Goal: Information Seeking & Learning: Understand process/instructions

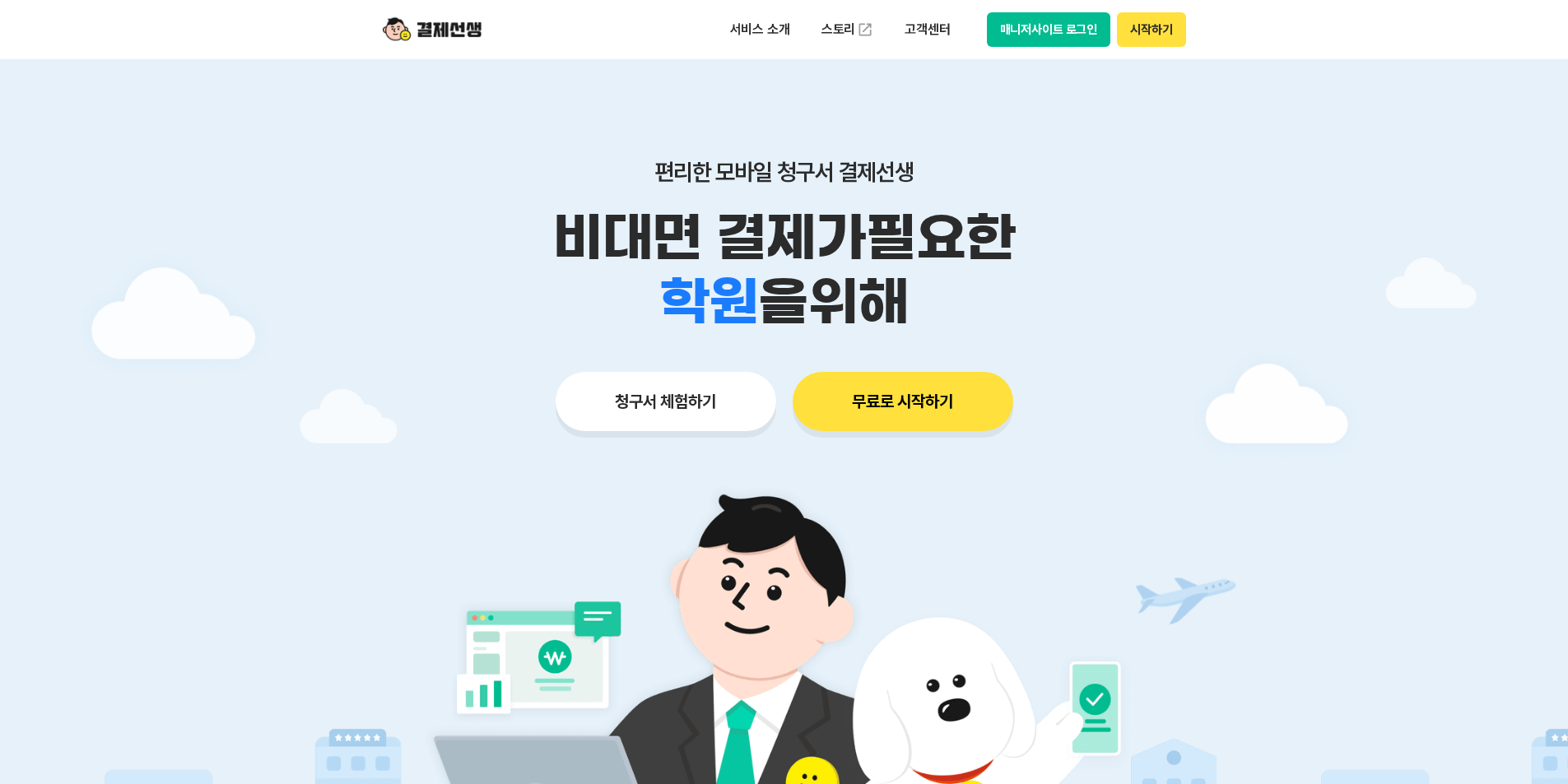
click at [1020, 36] on button "매니저사이트 로그인" at bounding box center [1049, 30] width 124 height 35
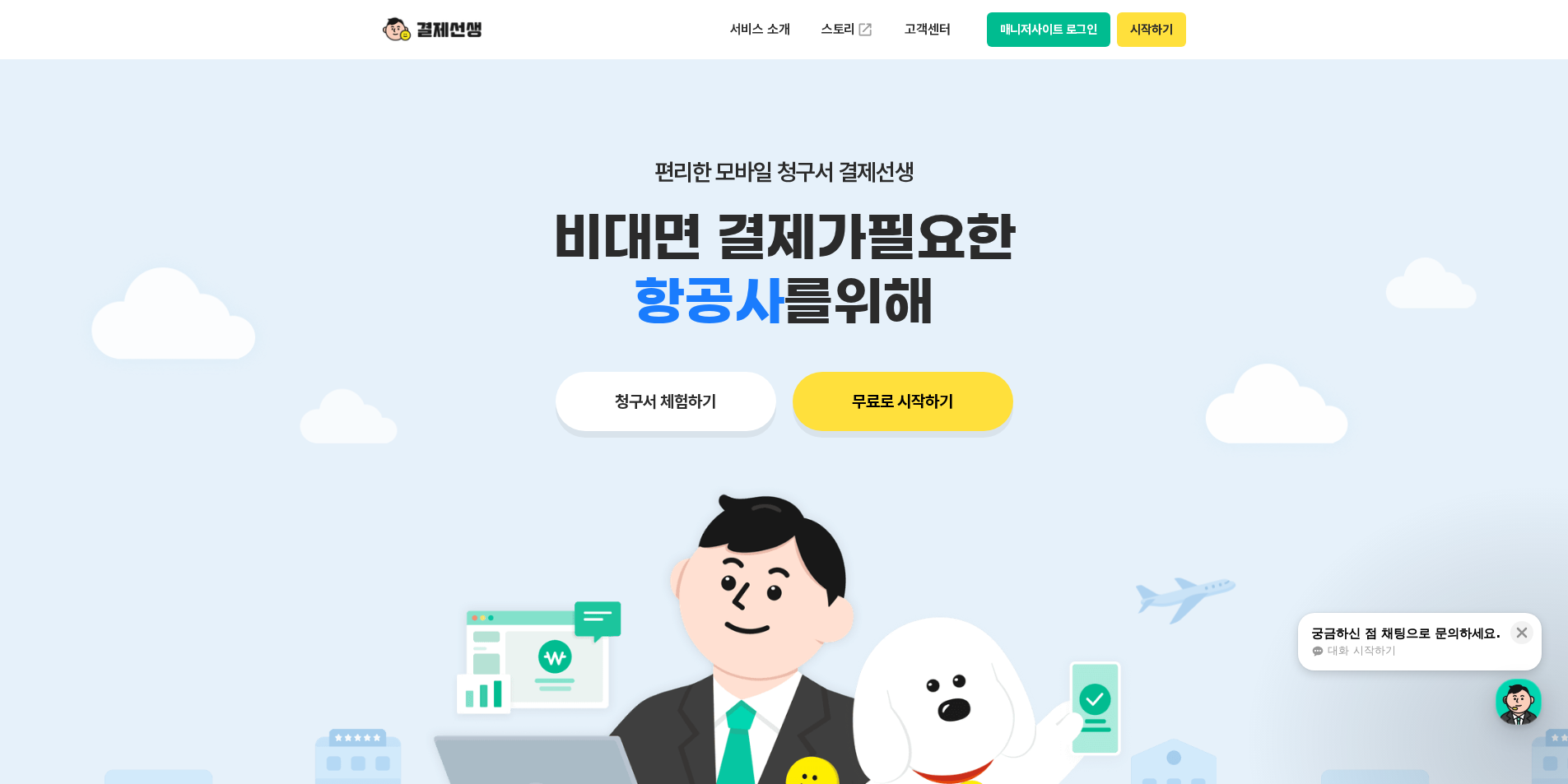
click at [1015, 23] on button "매니저사이트 로그인" at bounding box center [1049, 30] width 124 height 35
click at [1053, 30] on button "매니저사이트 로그인" at bounding box center [1049, 30] width 124 height 35
click at [1144, 35] on button "시작하기" at bounding box center [1150, 30] width 68 height 35
click at [1016, 37] on button "매니저사이트 로그인" at bounding box center [1049, 30] width 124 height 35
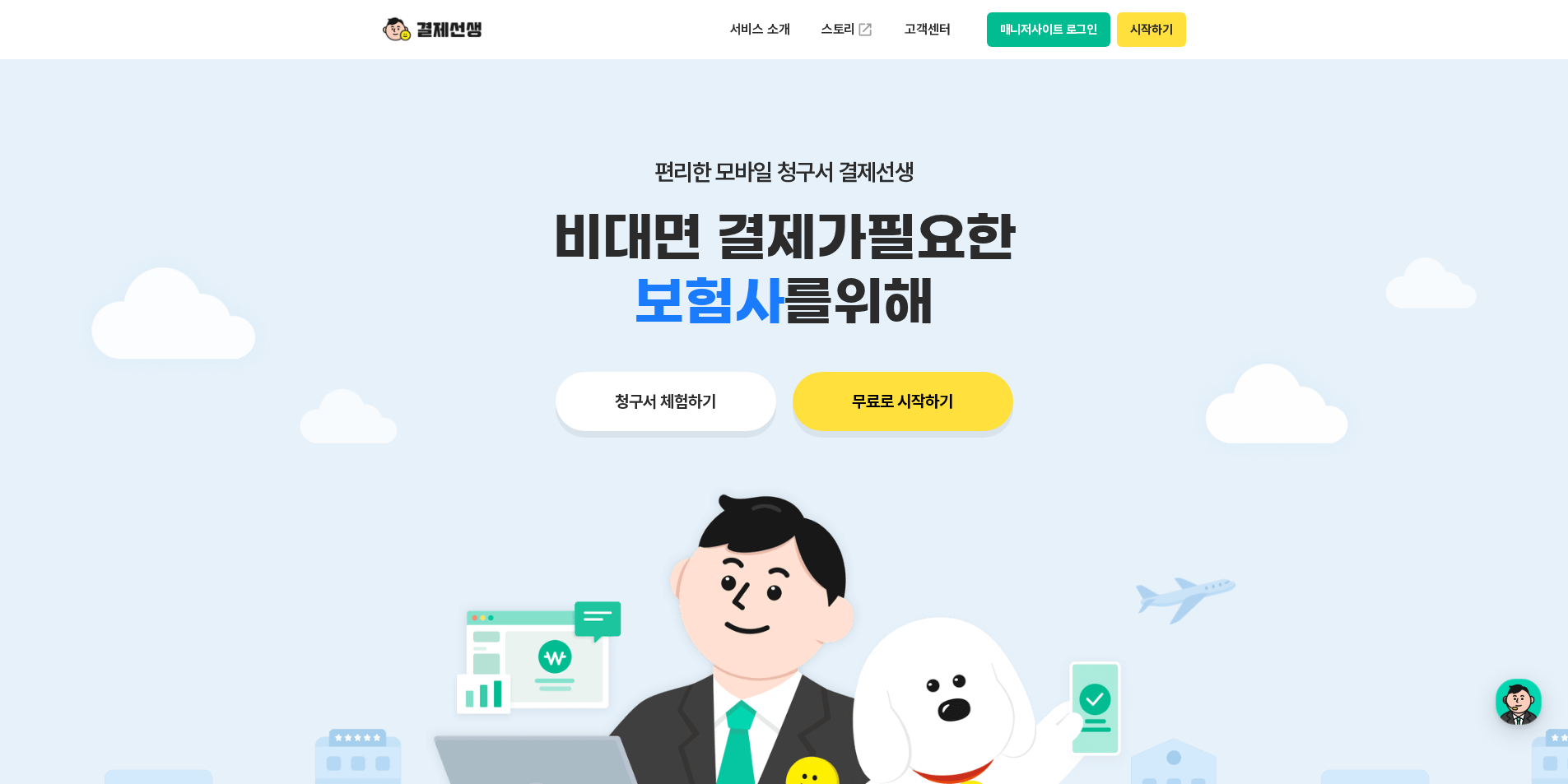
click at [1012, 36] on button "매니저사이트 로그인" at bounding box center [1049, 30] width 124 height 35
click at [919, 26] on p "고객센터" at bounding box center [927, 30] width 68 height 30
drag, startPoint x: 1276, startPoint y: 580, endPoint x: 1279, endPoint y: 588, distance: 8.5
click at [1276, 580] on div at bounding box center [784, 493] width 1568 height 868
click at [1522, 704] on div "button" at bounding box center [1518, 701] width 46 height 46
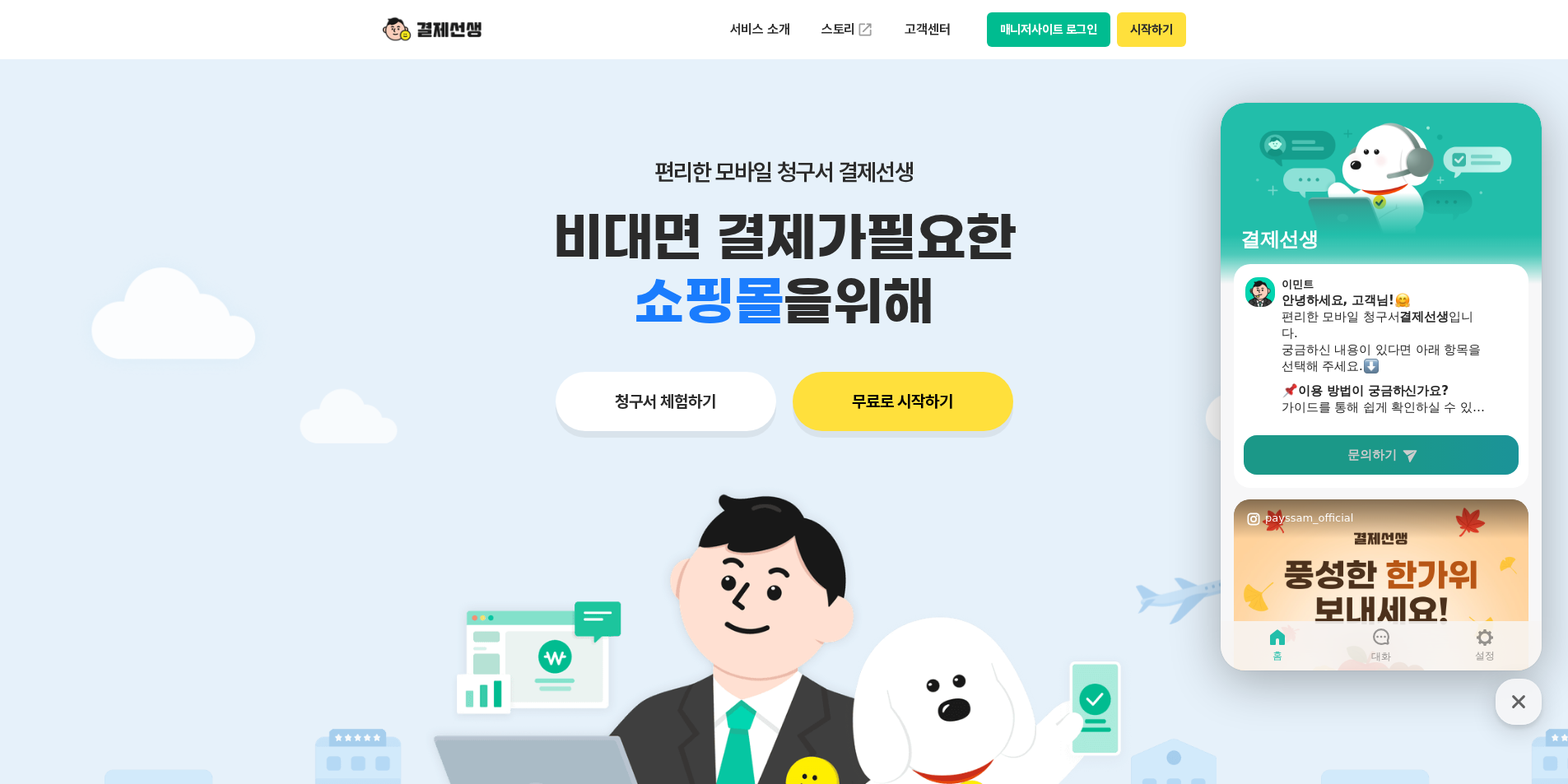
click at [1369, 456] on span "문의하기" at bounding box center [1371, 455] width 50 height 17
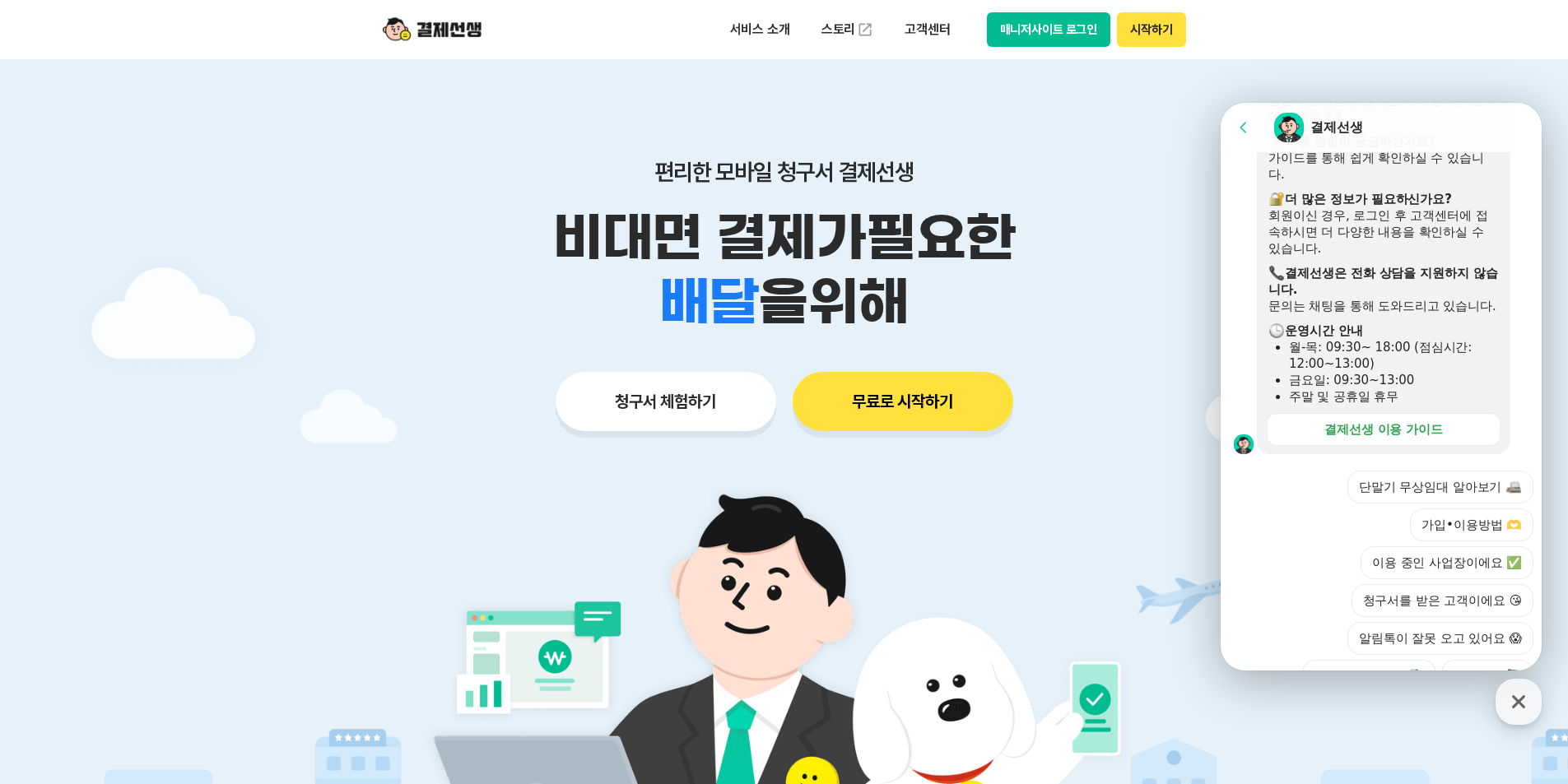
scroll to position [237, 0]
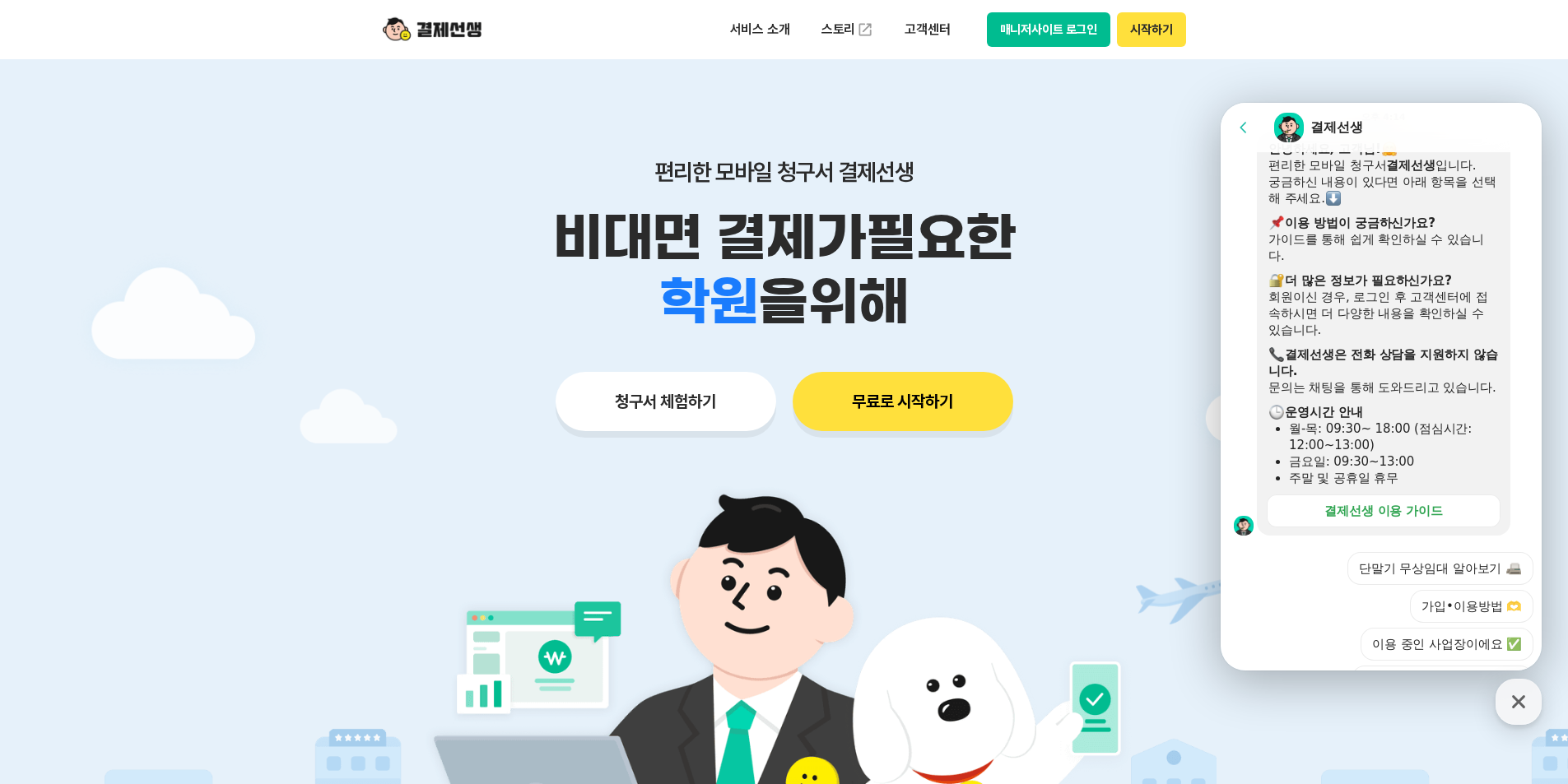
click at [1205, 251] on p "비대면 결제가 필요한" at bounding box center [784, 237] width 843 height 64
click at [1459, 68] on div at bounding box center [784, 493] width 1568 height 868
click at [1320, 643] on div "단말기 무상임대 알아보기 가입•이용방법 🫶 이용 중인 사업장이에요 ✅ 청구서를 받은 고객이에요 😘 알림톡이 잘못 오고 있어요 😱 심사(보완)•…" at bounding box center [1397, 700] width 272 height 298
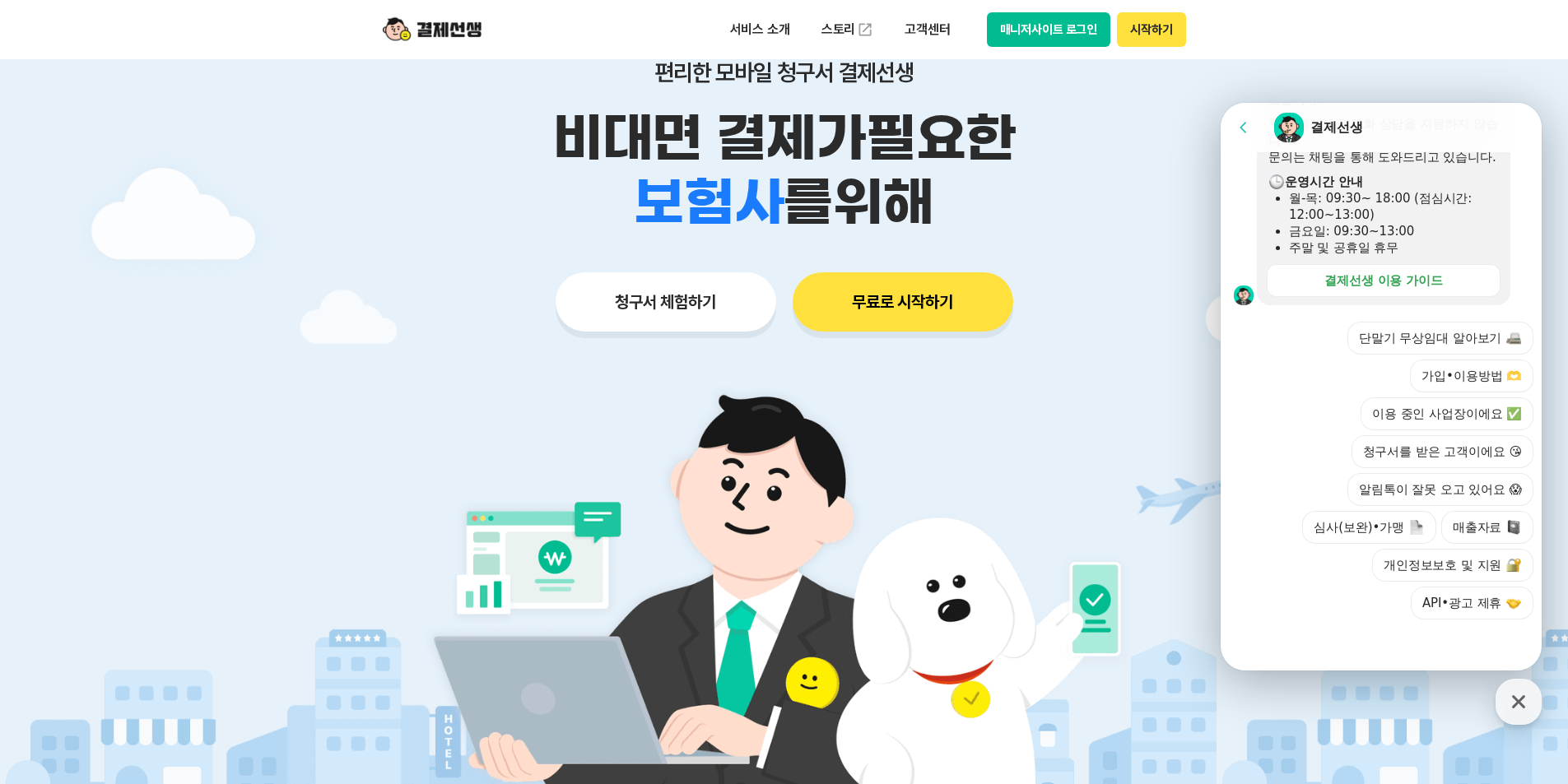
scroll to position [0, 0]
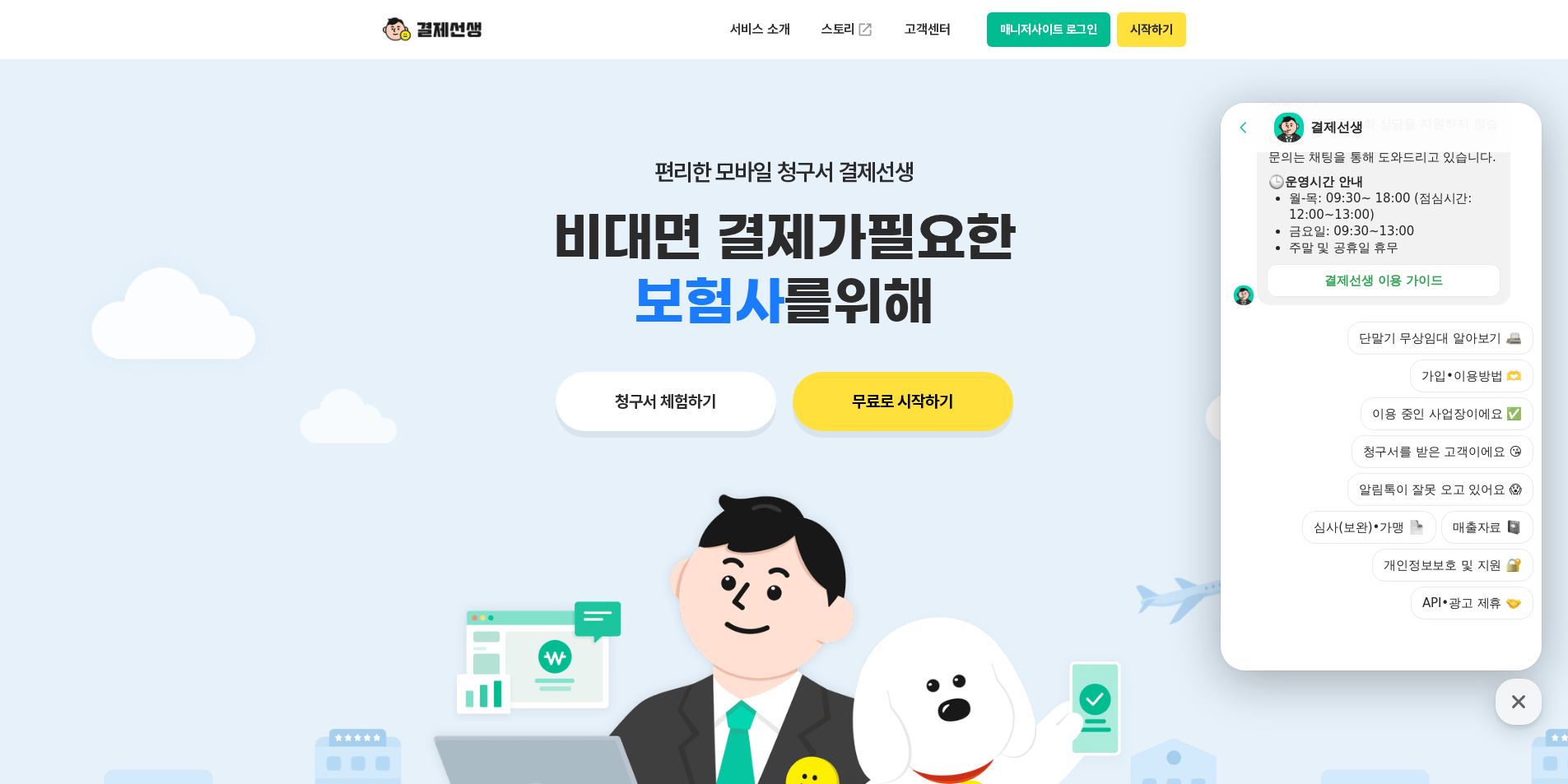
click at [1127, 336] on div "편리한 모바일 청구서 결제선생 비대면 결제가 필요한 학원 공부방 호텔 쇼핑몰 병원 배달 보험사 항공사 골프장 를 위해 청구서 체험하기 무료로 …" at bounding box center [784, 262] width 843 height 406
click at [914, 33] on p "고객센터" at bounding box center [927, 30] width 68 height 30
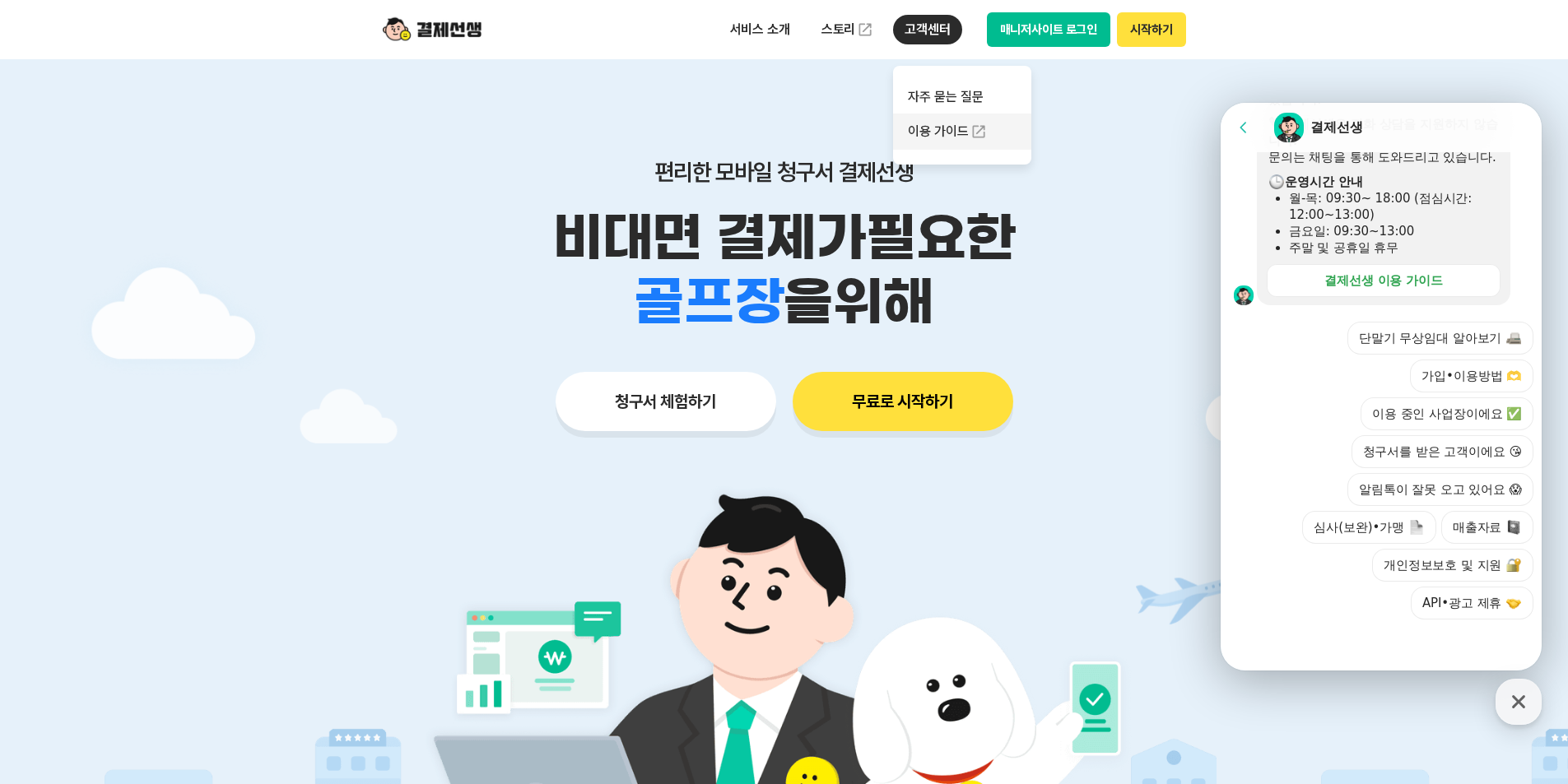
click at [939, 133] on link "이용 가이드" at bounding box center [962, 131] width 138 height 36
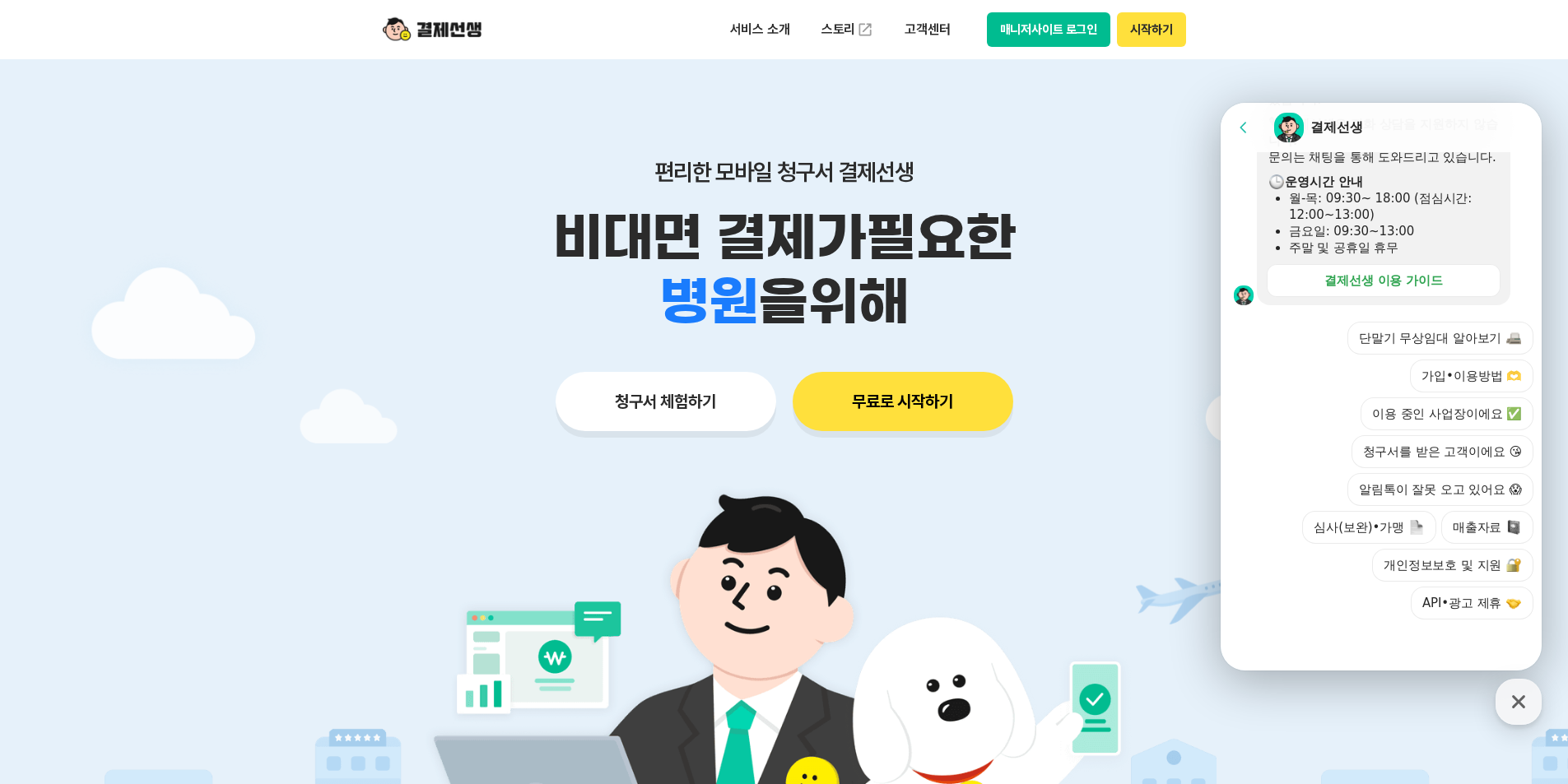
click at [1116, 231] on p "비대면 결제가 필요한" at bounding box center [784, 237] width 843 height 64
click at [1271, 327] on div "단말기 무상임대 알아보기 가입•이용방법 🫶 이용 중인 사업장이에요 ✅ 청구서를 받은 고객이에요 😘 알림톡이 잘못 오고 있어요 😱 심사(보완)•…" at bounding box center [1397, 470] width 272 height 298
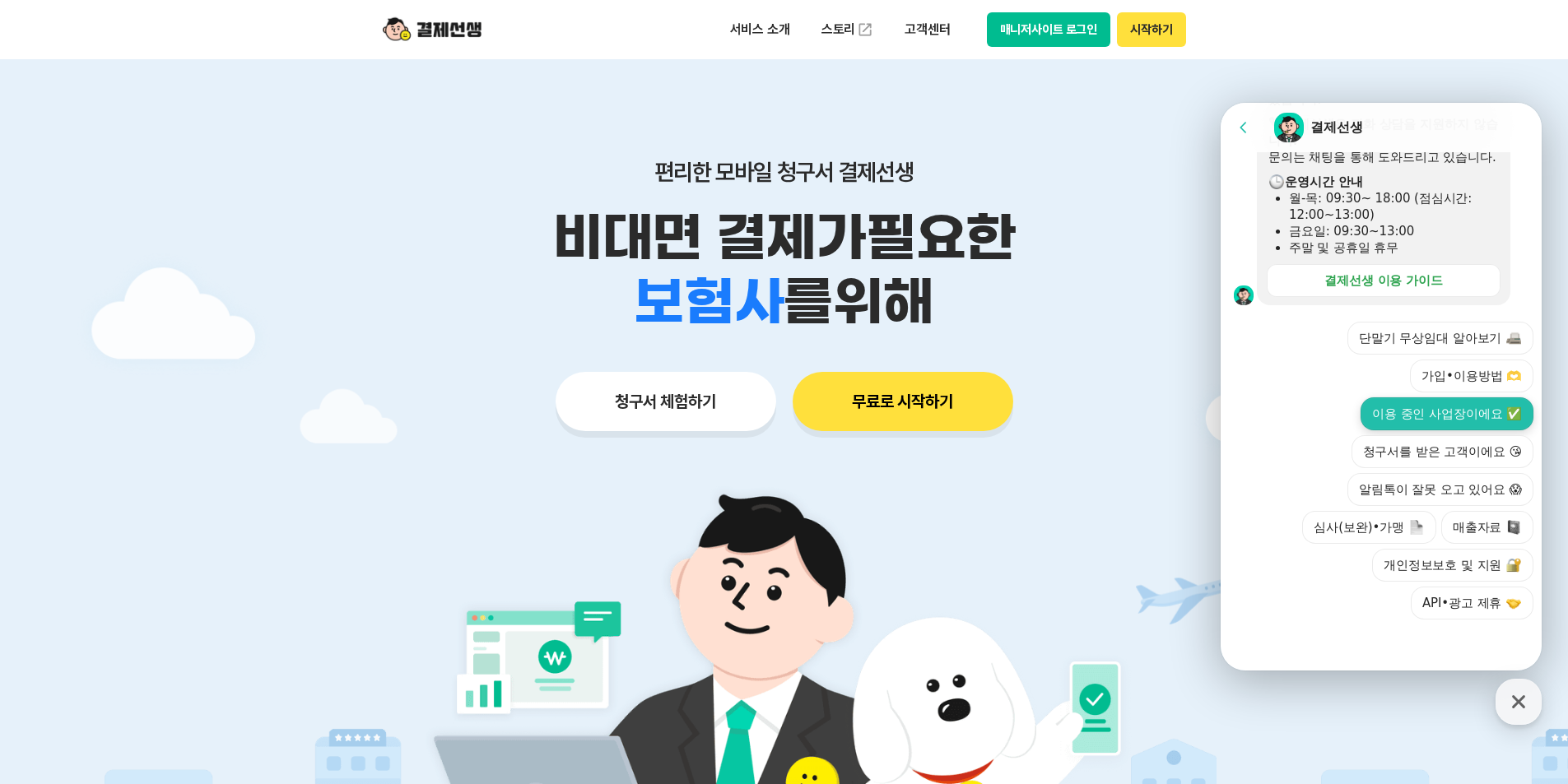
click at [1402, 411] on button "이용 중인 사업장이에요 ✅" at bounding box center [1447, 414] width 173 height 33
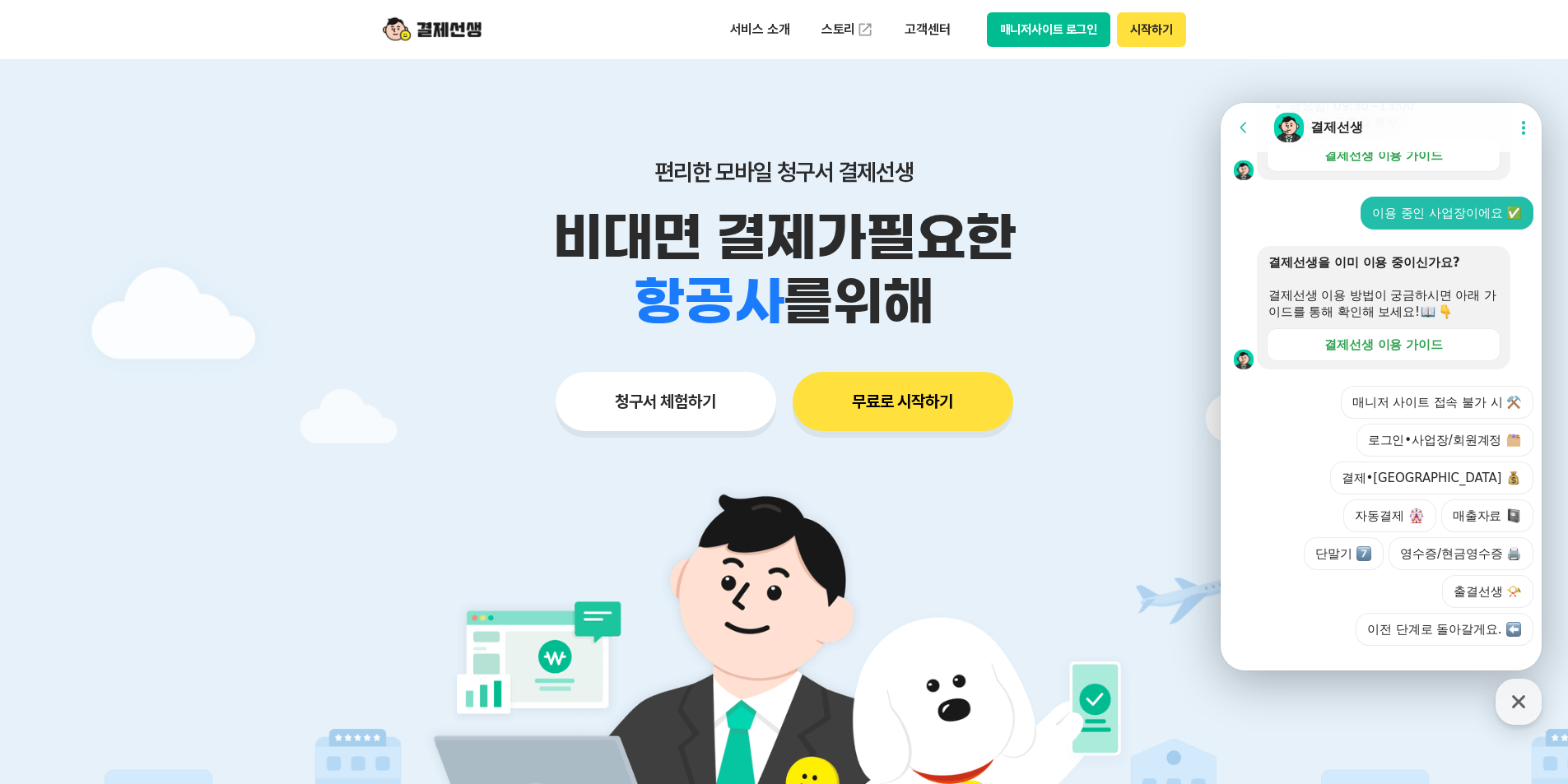
scroll to position [597, 0]
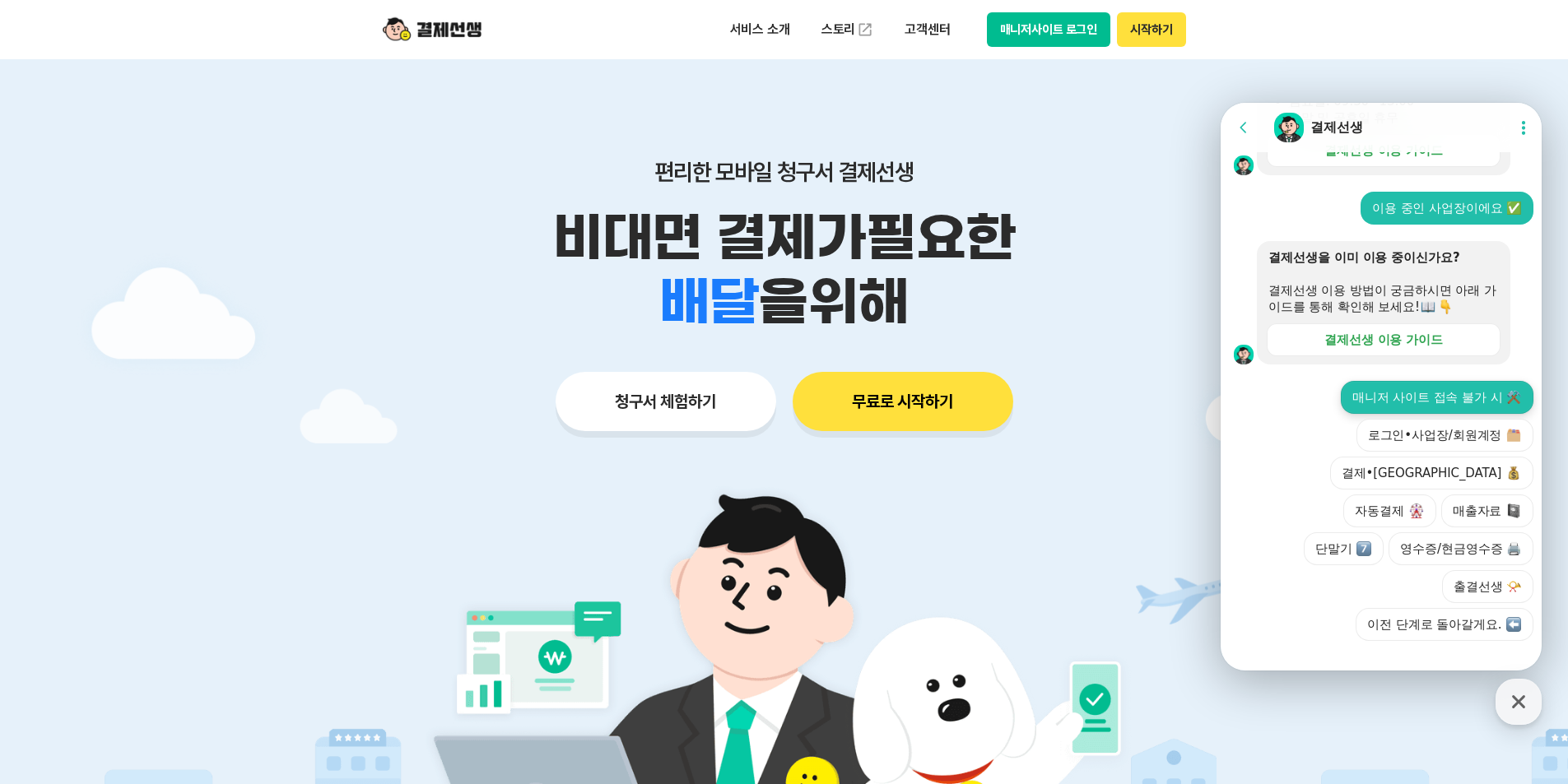
click at [1356, 414] on button "매니저 사이트 접속 불가 시 ⚒️" at bounding box center [1437, 397] width 192 height 33
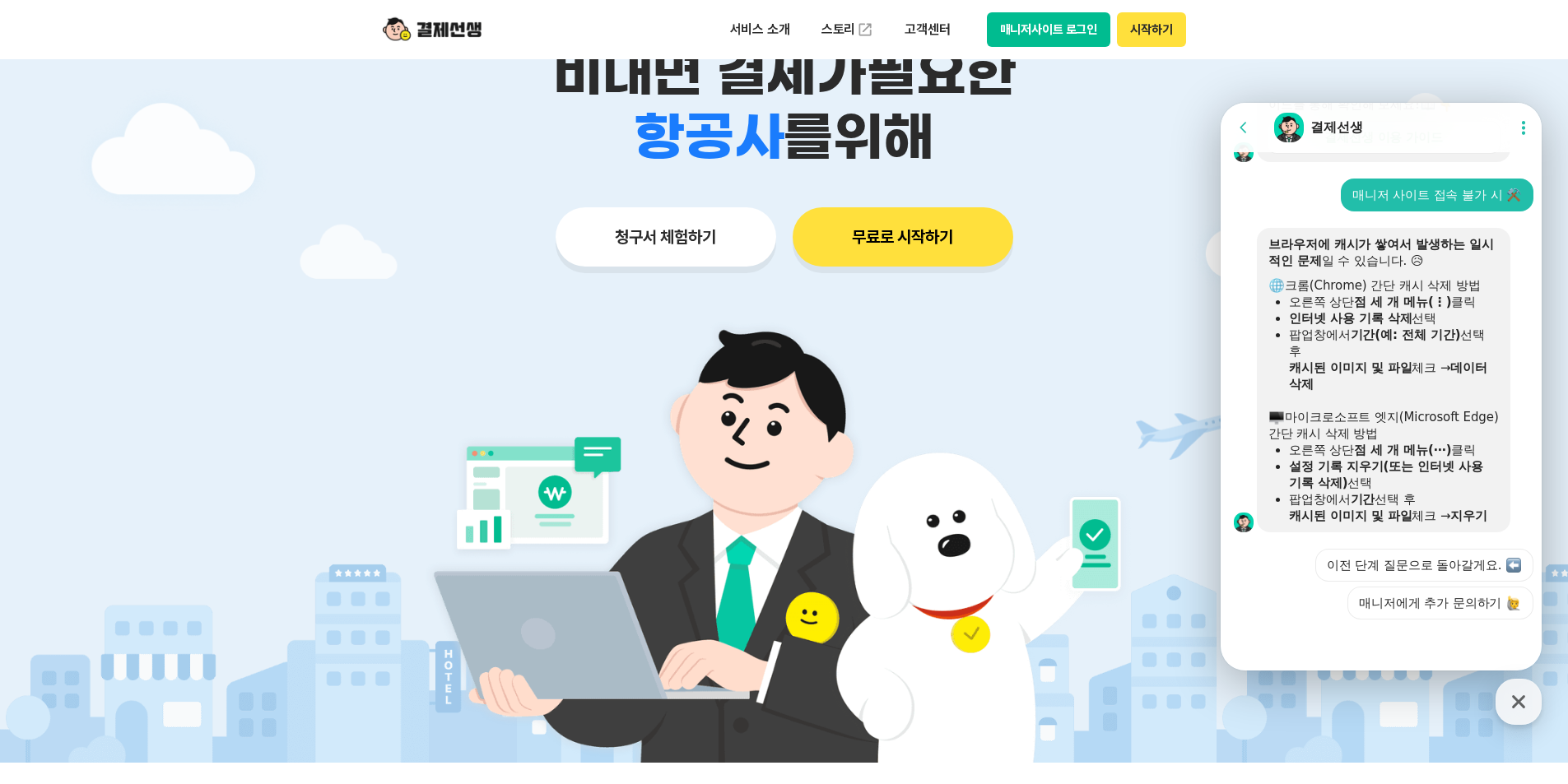
scroll to position [832, 0]
click at [1517, 130] on icon at bounding box center [1523, 127] width 17 height 17
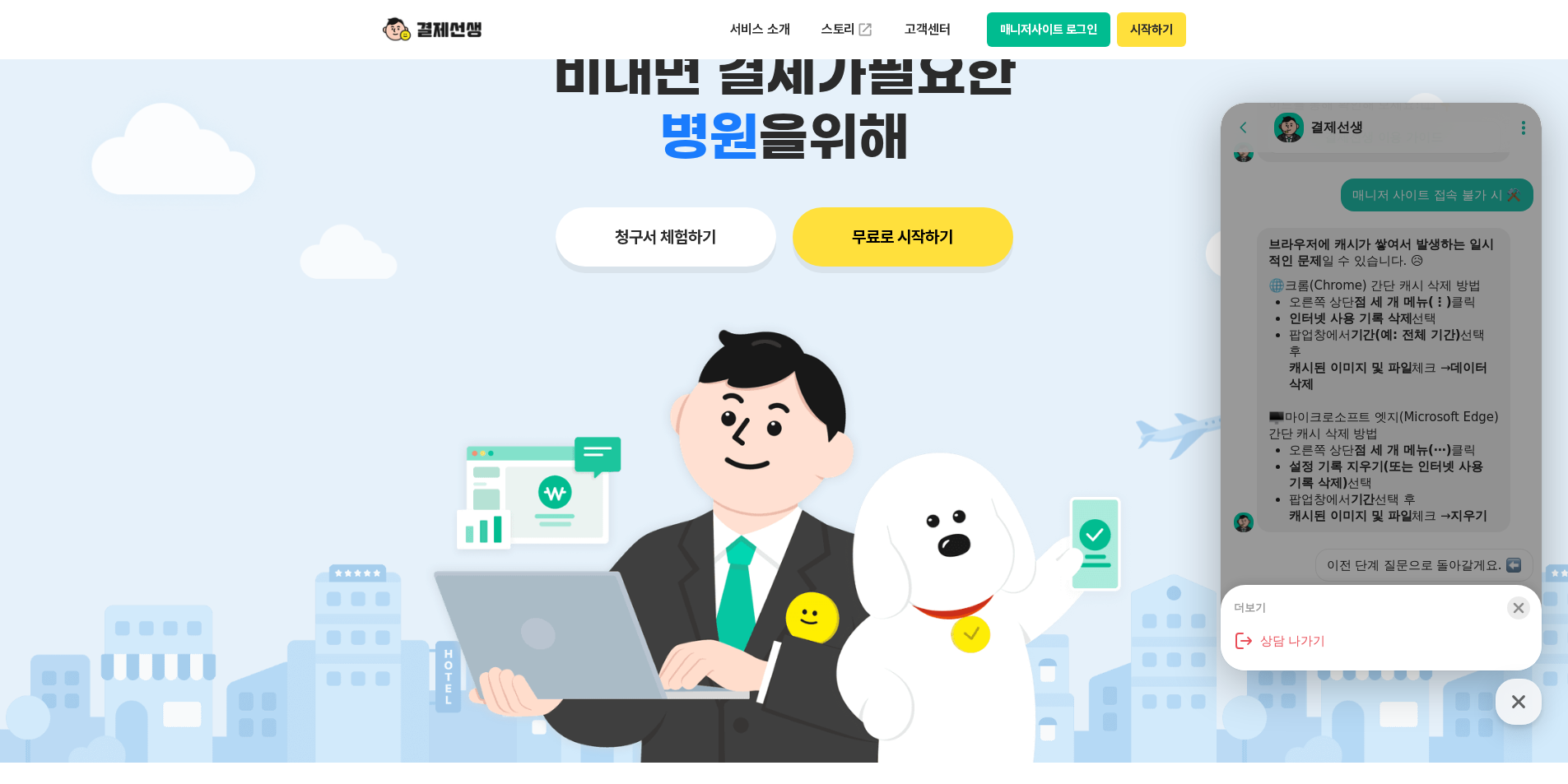
click at [1517, 609] on icon "button" at bounding box center [1518, 609] width 10 height 10
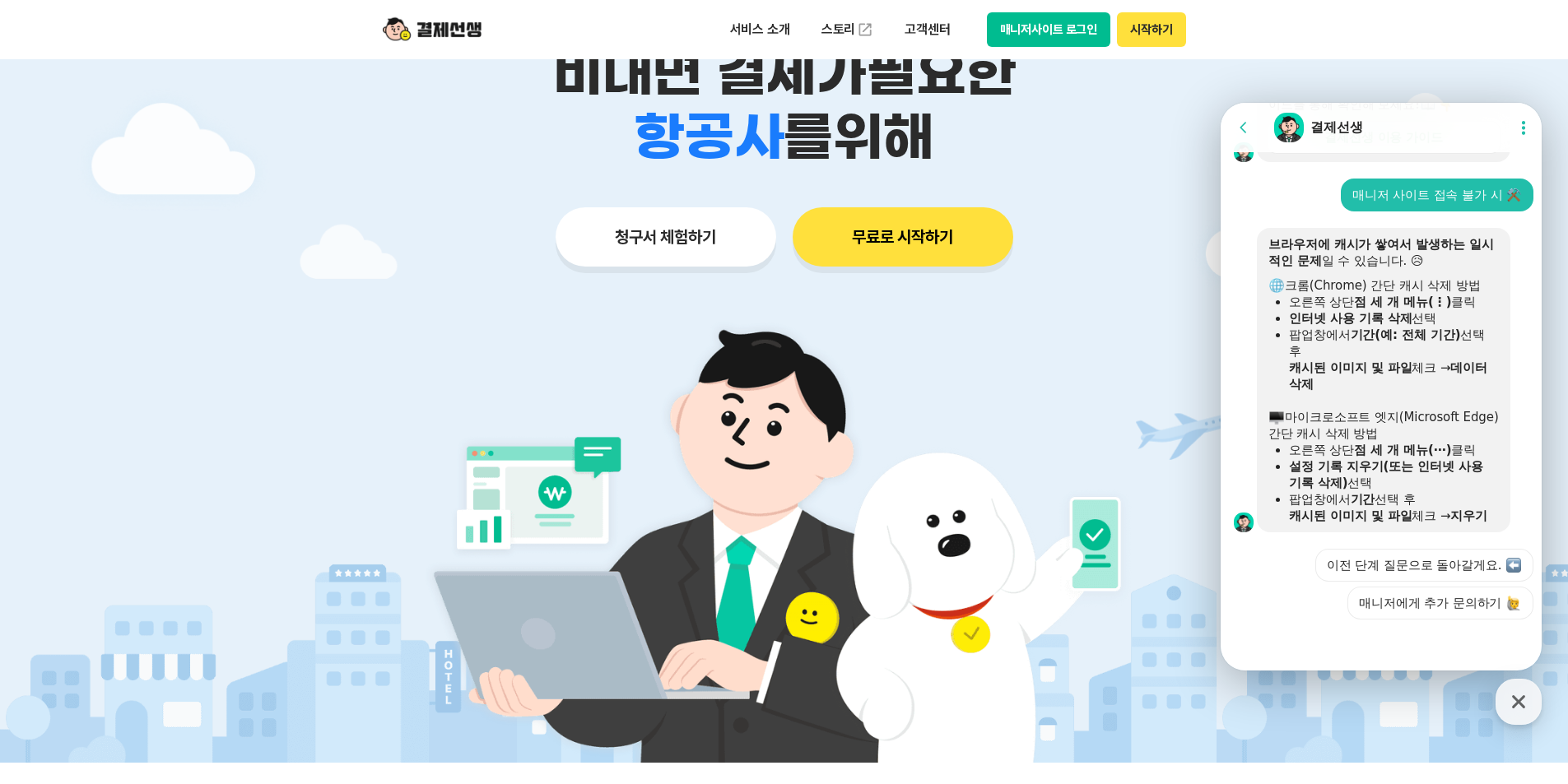
click at [1066, 27] on button "매니저사이트 로그인" at bounding box center [1049, 30] width 124 height 35
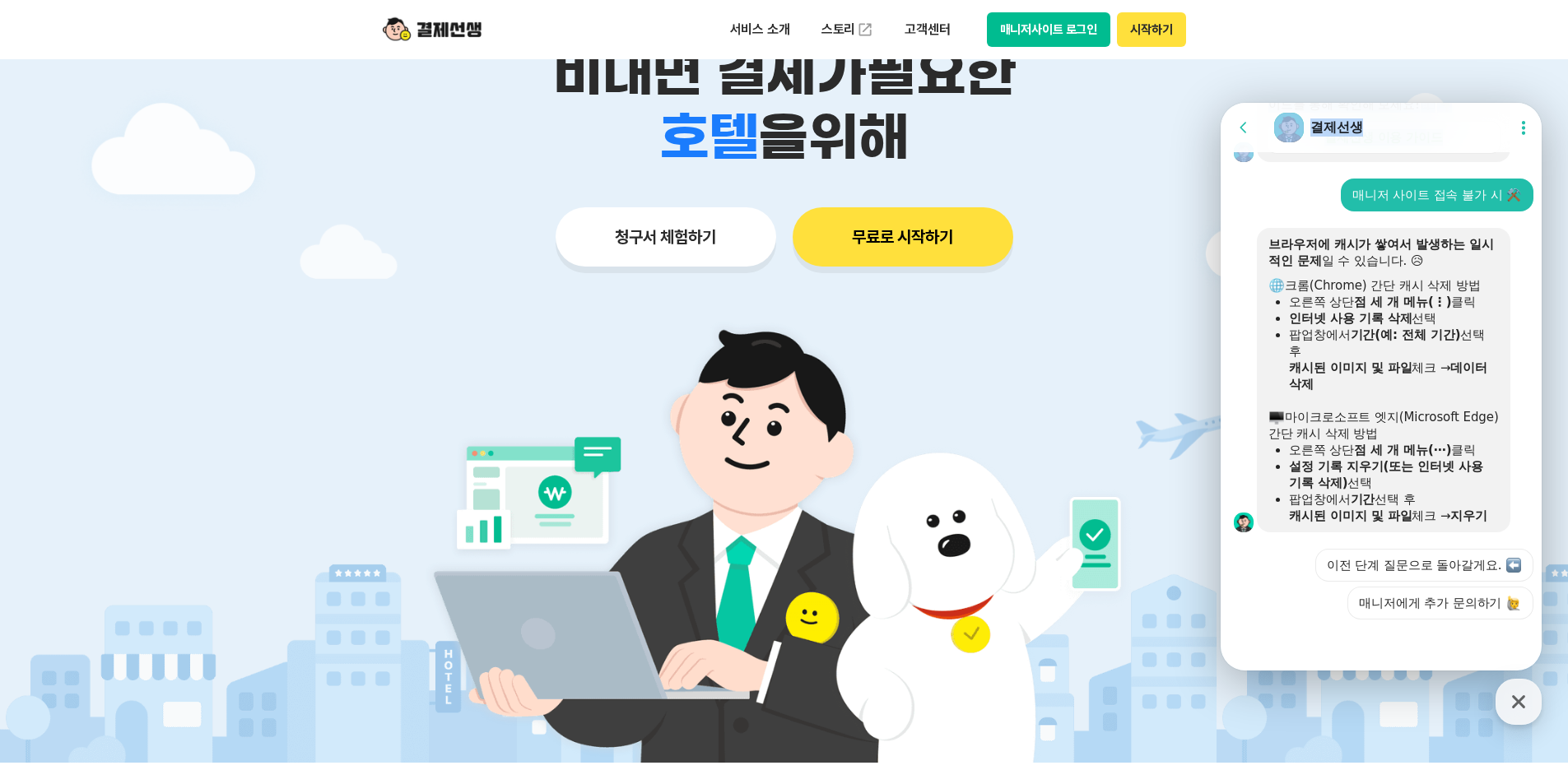
drag, startPoint x: 2789, startPoint y: 103, endPoint x: 1181, endPoint y: 187, distance: 1610.2
click at [1220, 103] on html "Go to previous page Chat Room 결제선생 Show userchat action dialog Message List 문의는…" at bounding box center [1380, 103] width 321 height 0
click at [1516, 126] on icon at bounding box center [1523, 127] width 17 height 17
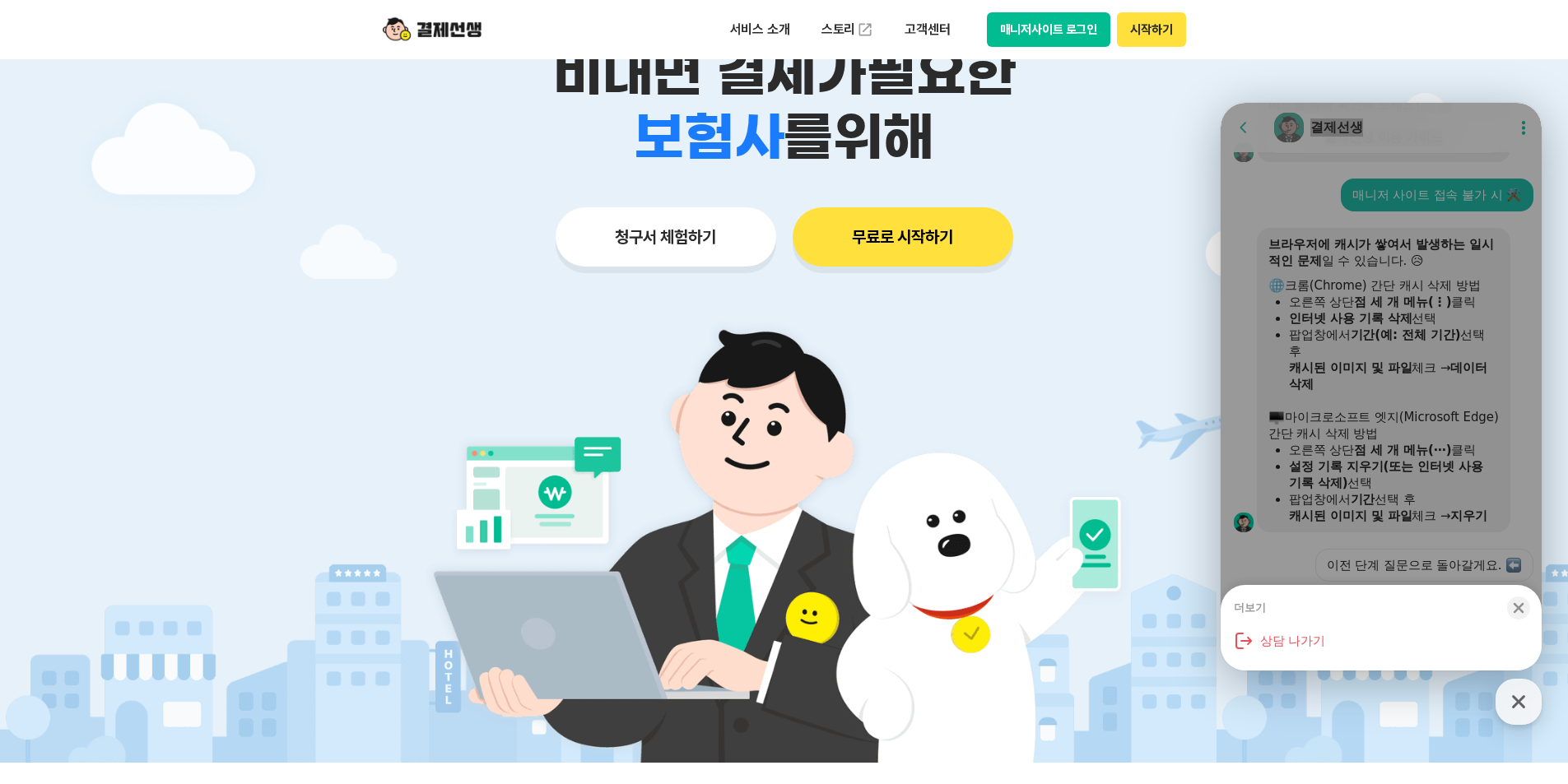
click at [1143, 315] on img at bounding box center [784, 532] width 770 height 461
click at [1516, 605] on icon "button" at bounding box center [1518, 609] width 10 height 10
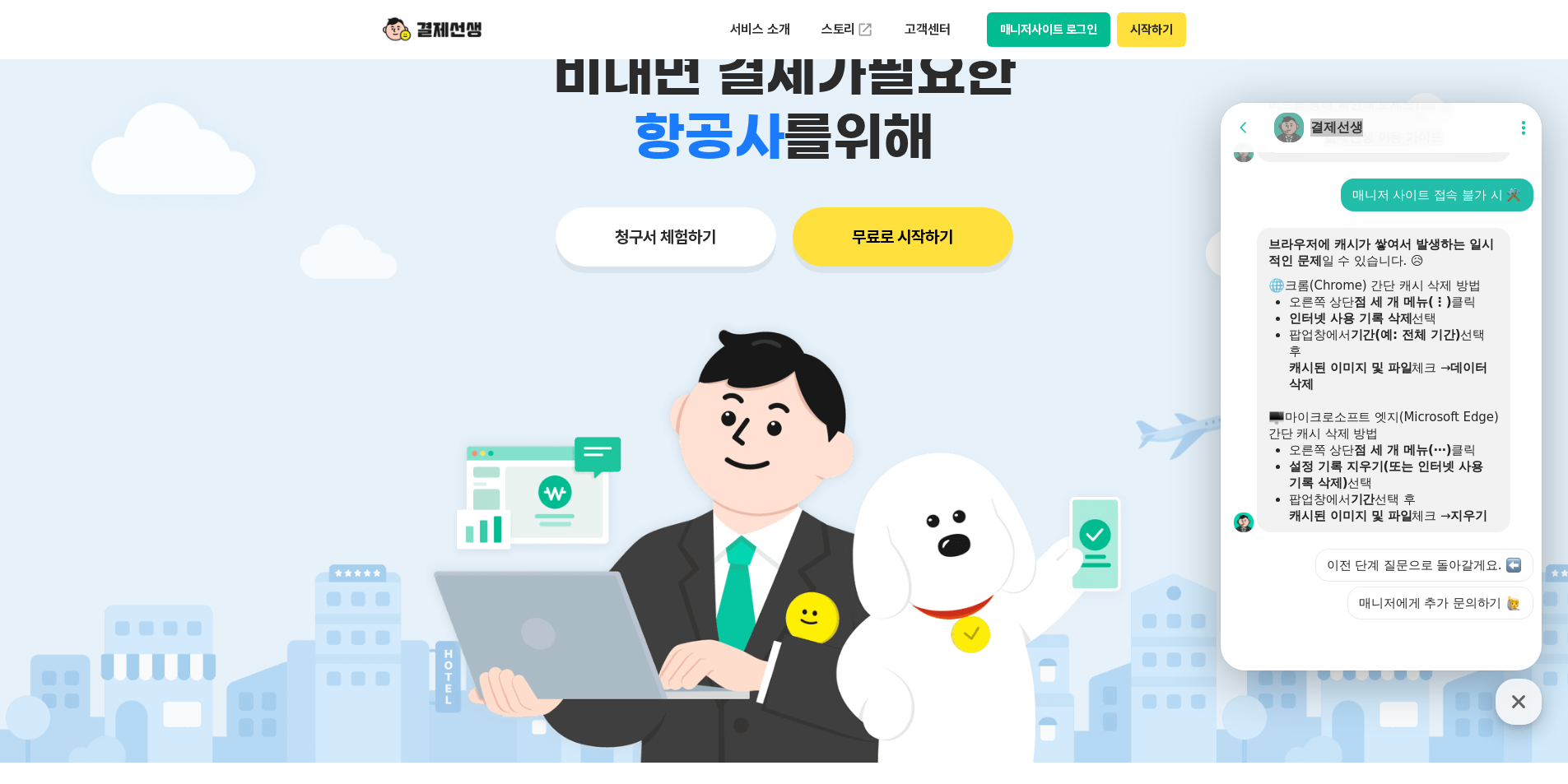
drag, startPoint x: 1523, startPoint y: 702, endPoint x: 1504, endPoint y: 689, distance: 23.0
click at [1523, 700] on icon "button" at bounding box center [1518, 702] width 30 height 30
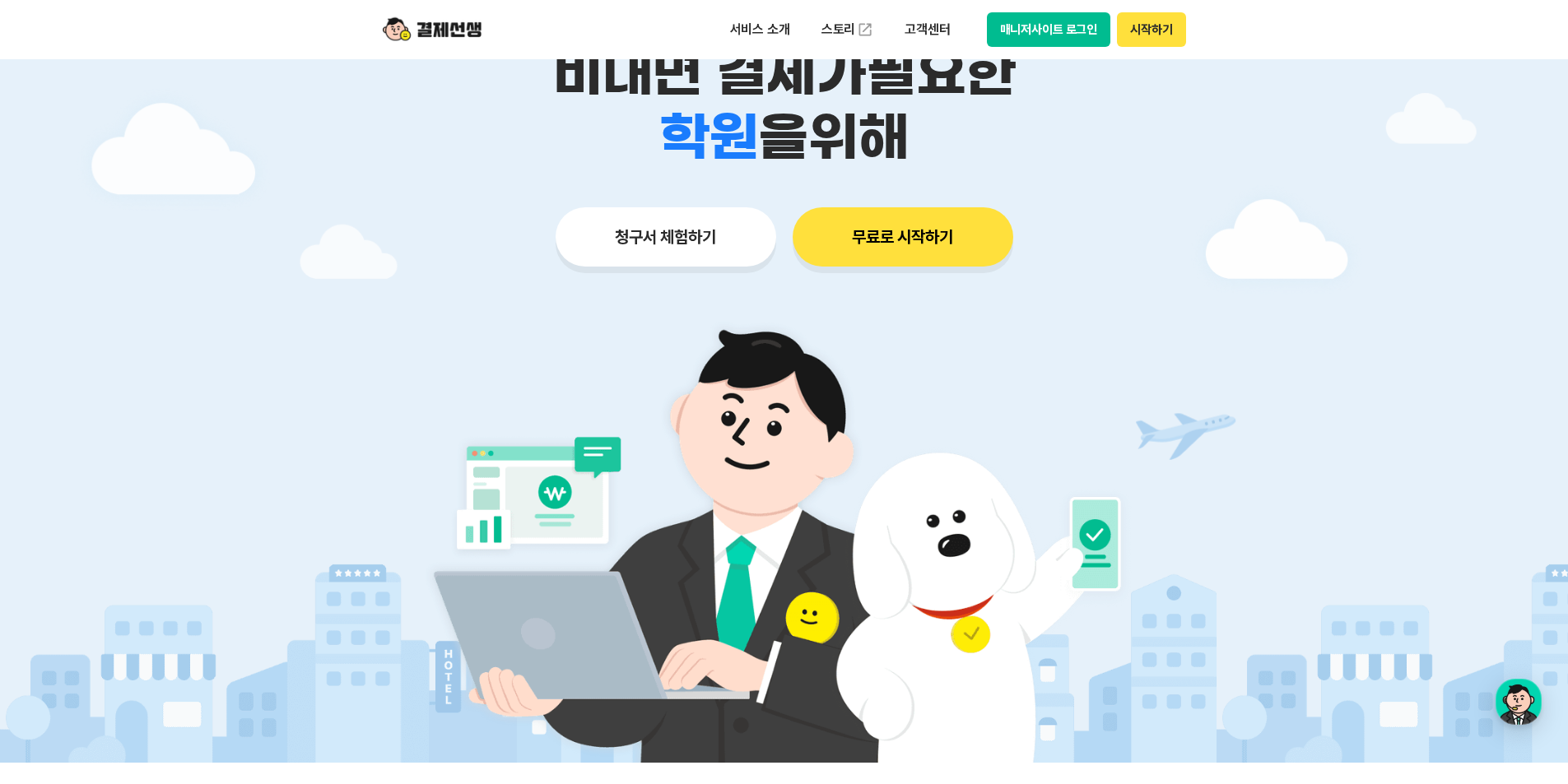
click at [1058, 30] on button "매니저사이트 로그인" at bounding box center [1049, 30] width 124 height 35
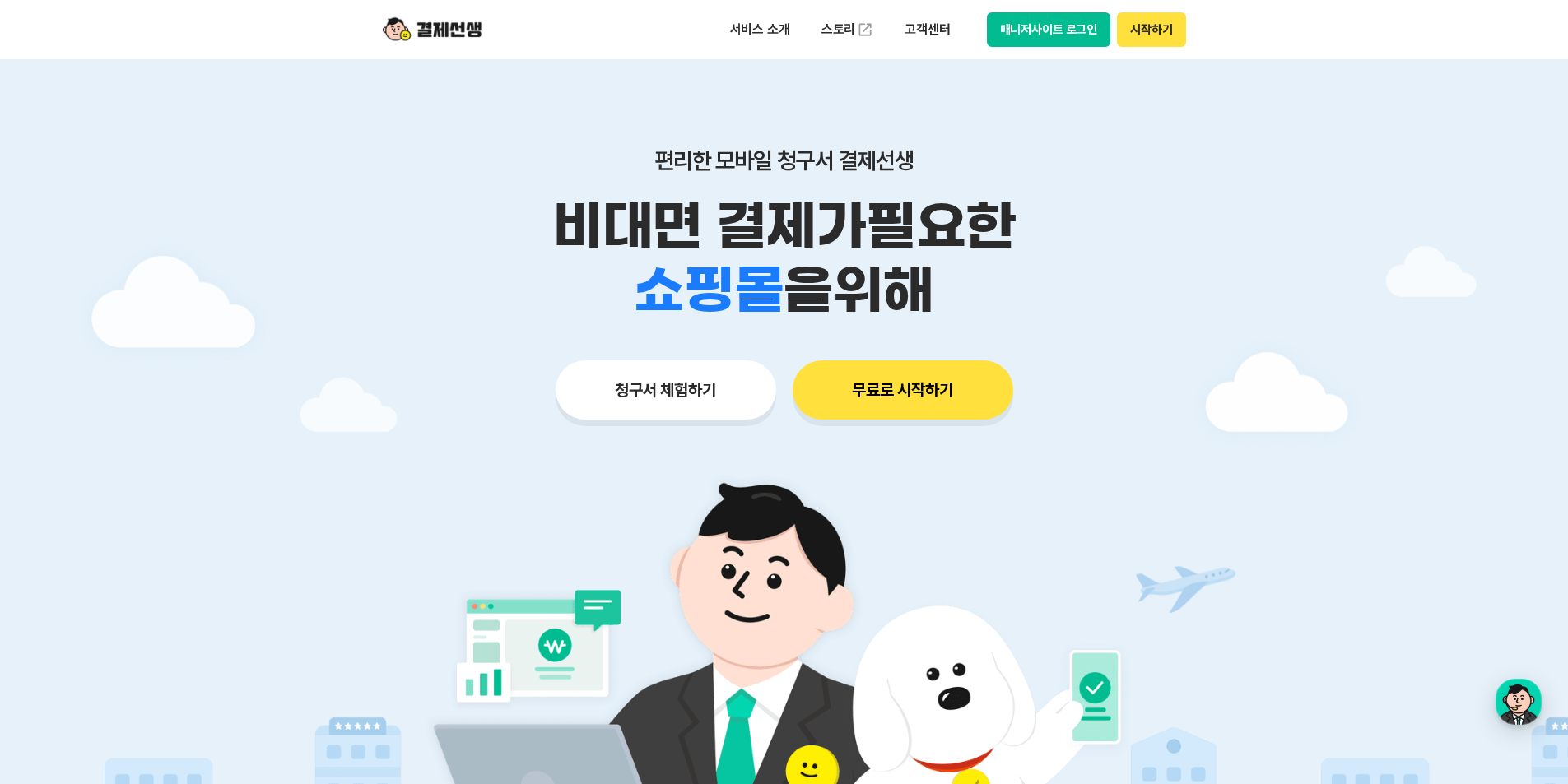
scroll to position [0, 0]
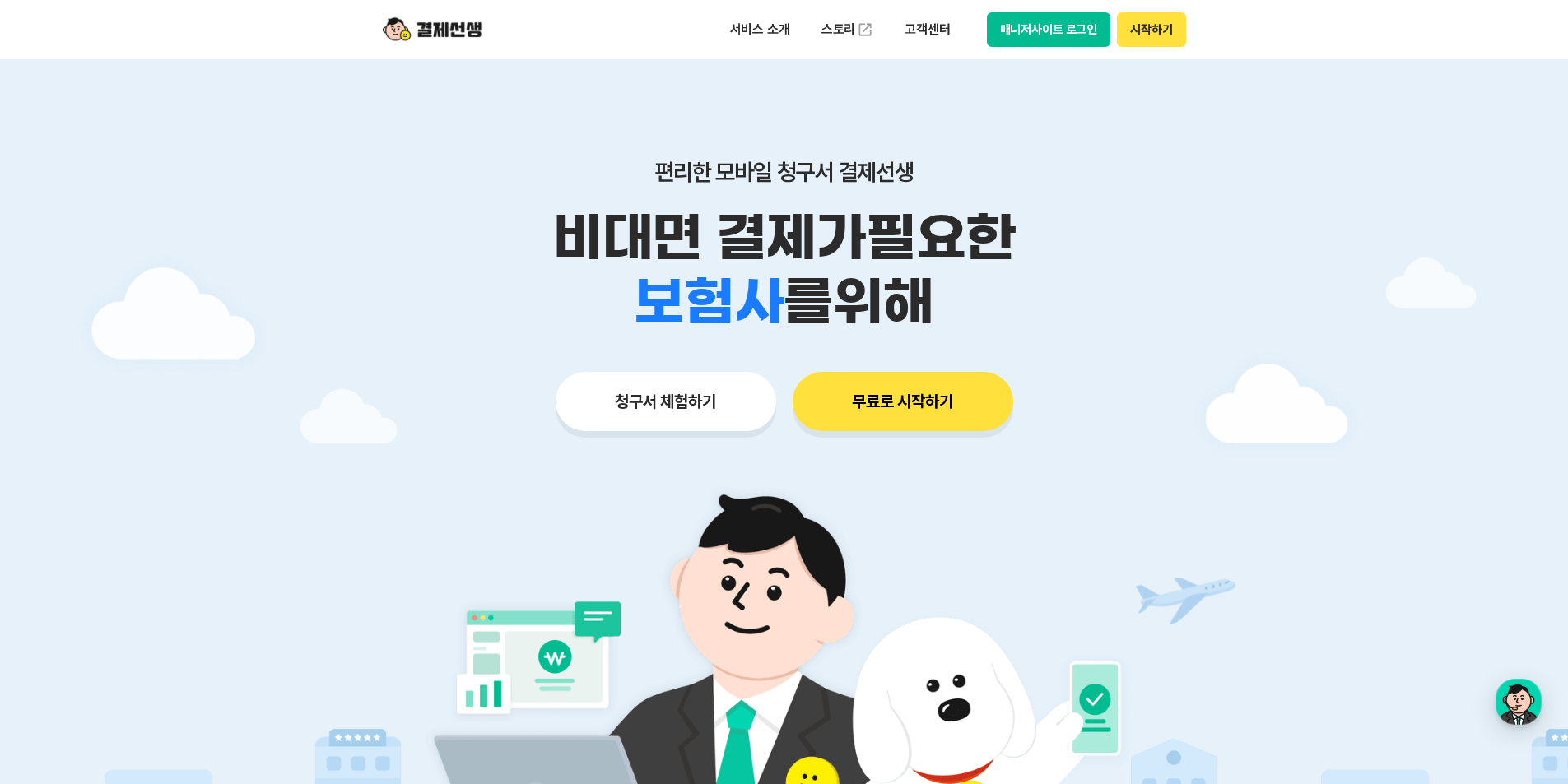
click at [1058, 33] on button "매니저사이트 로그인" at bounding box center [1049, 30] width 124 height 35
